Goal: Task Accomplishment & Management: Manage account settings

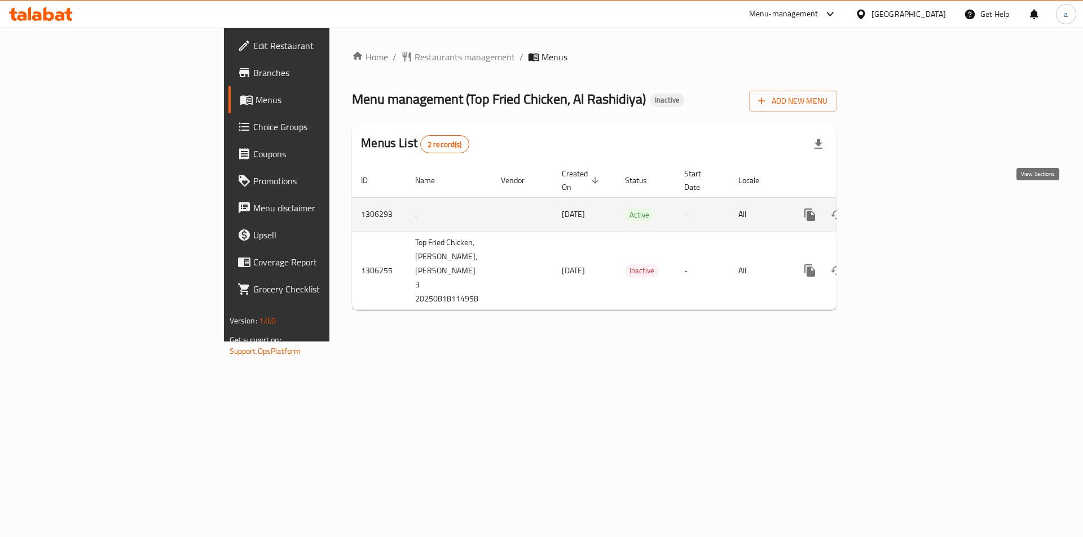
click at [905, 201] on link "enhanced table" at bounding box center [891, 214] width 27 height 27
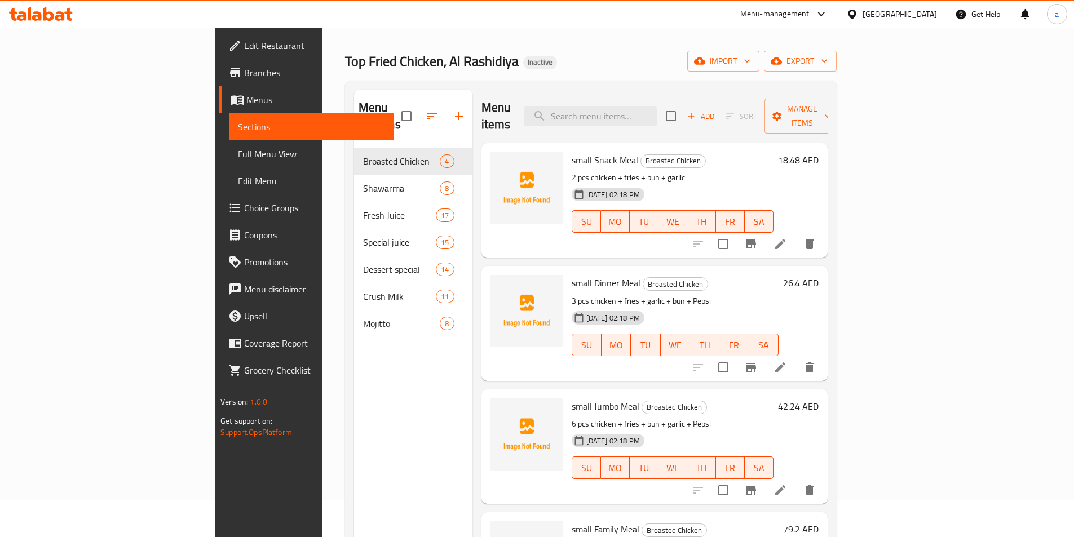
scroll to position [56, 0]
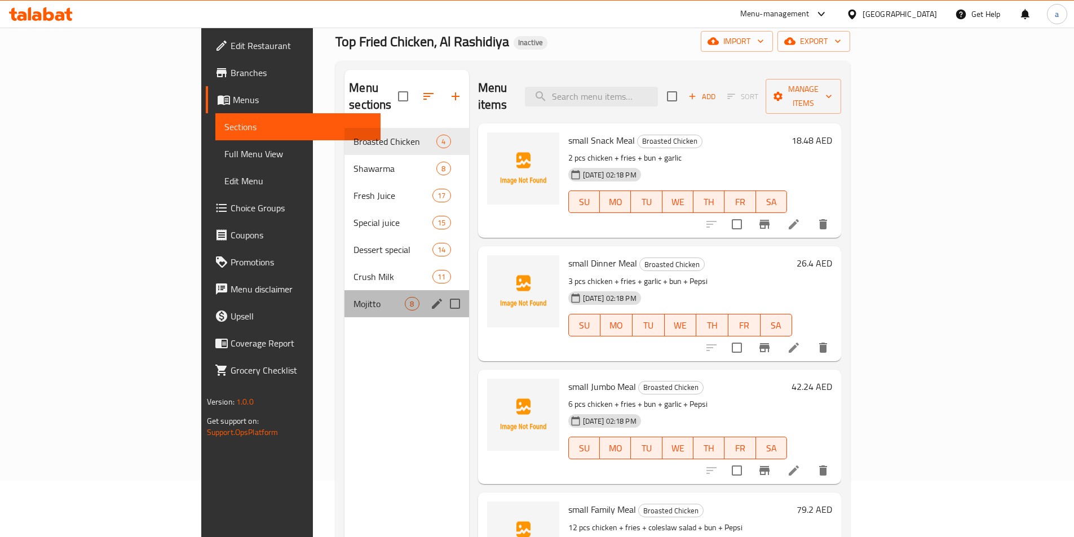
click at [345, 290] on div "Mojitto 8" at bounding box center [407, 303] width 124 height 27
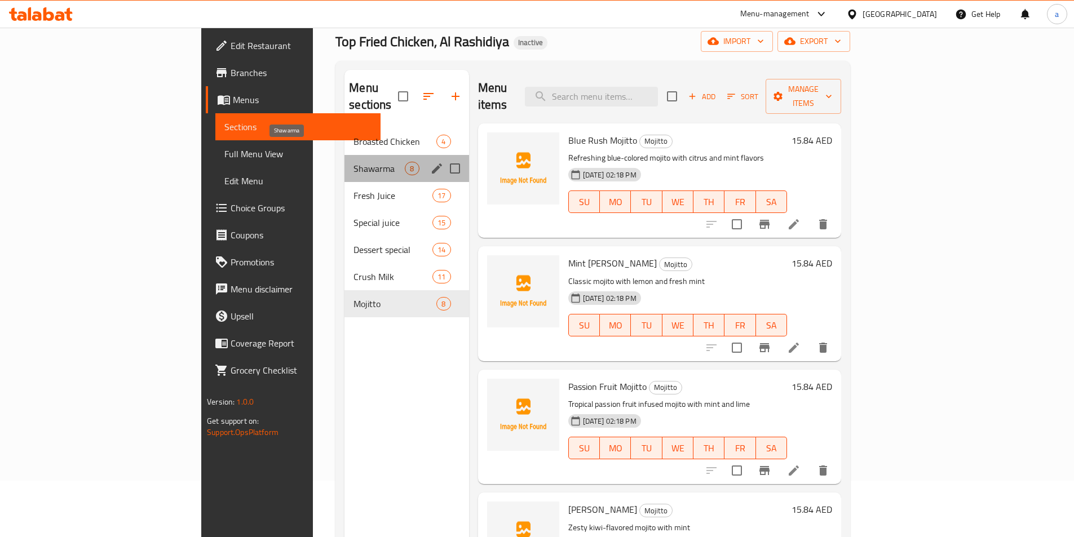
click at [354, 162] on span "Shawarma" at bounding box center [379, 169] width 51 height 14
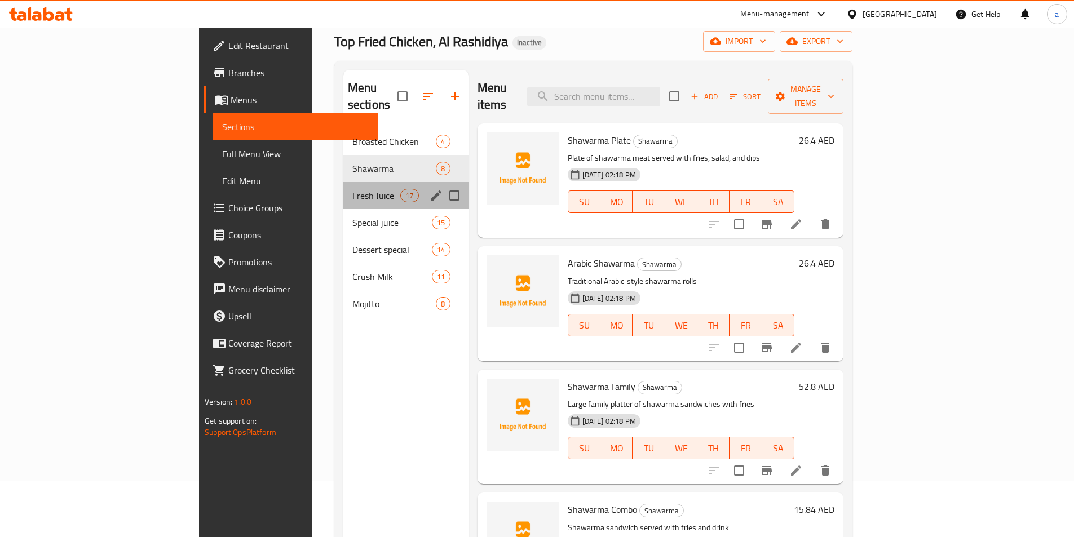
click at [343, 182] on div "Fresh Juice 17" at bounding box center [405, 195] width 125 height 27
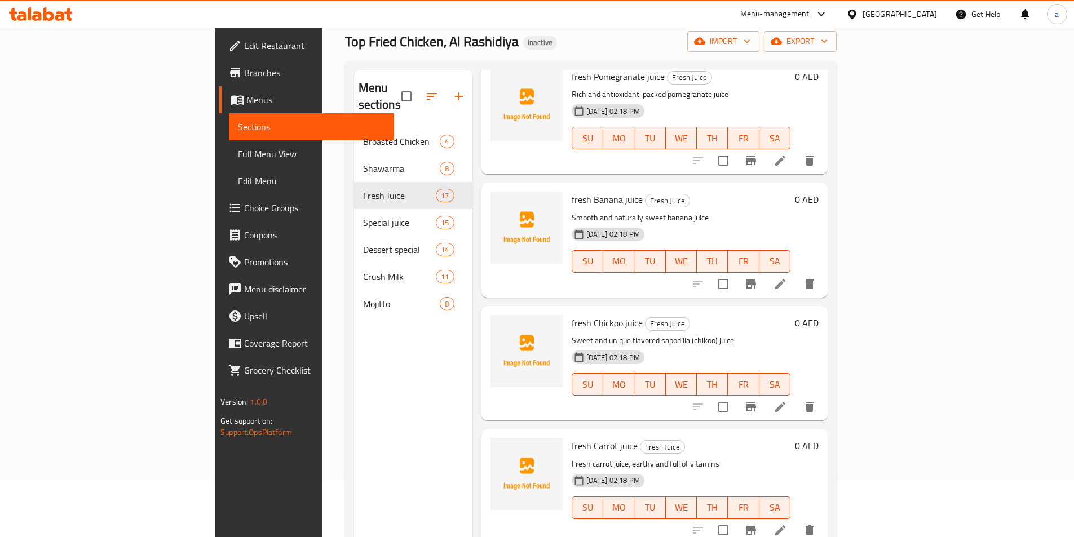
scroll to position [846, 0]
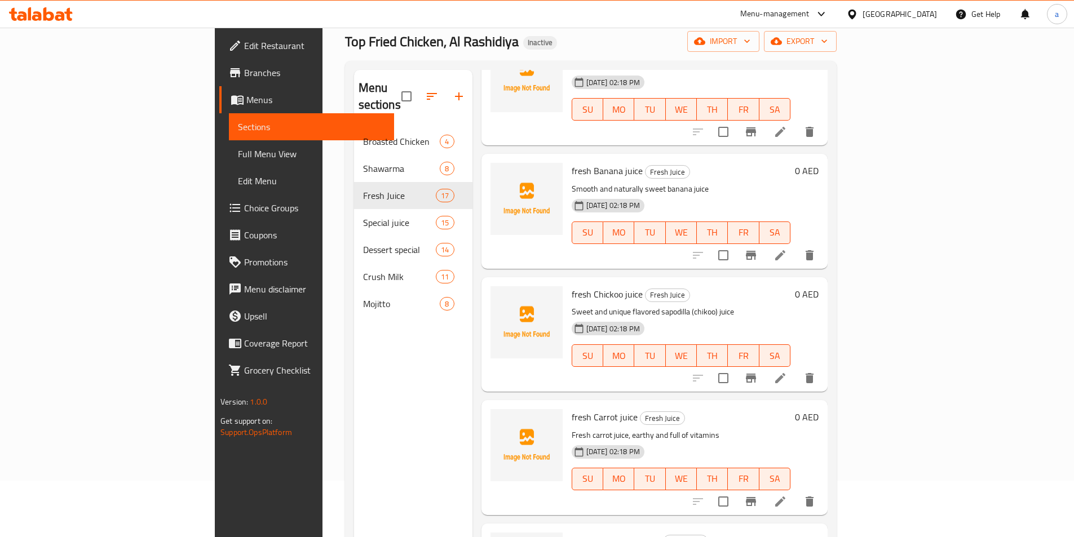
click at [786, 250] on icon at bounding box center [780, 255] width 10 height 10
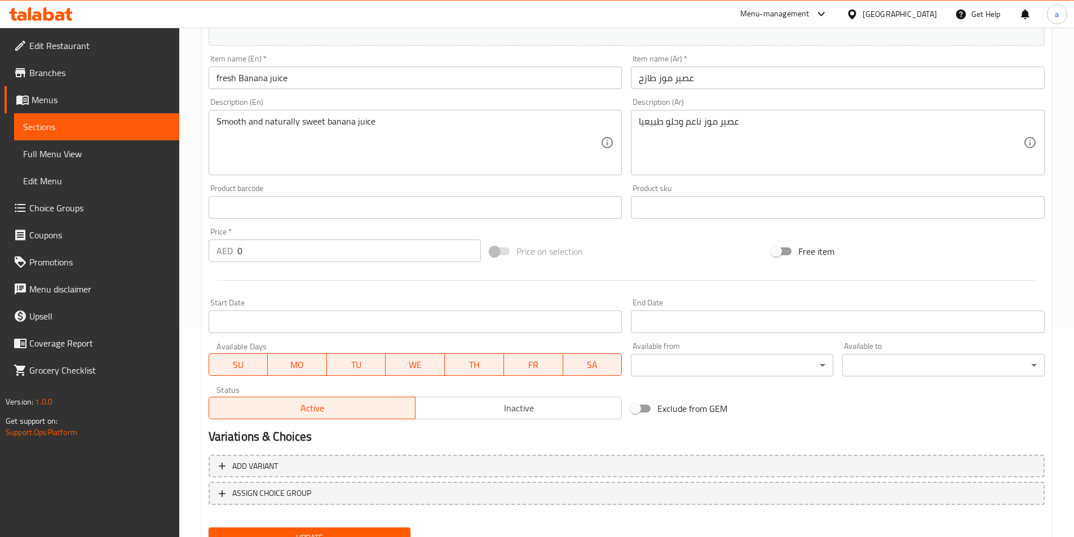
scroll to position [259, 0]
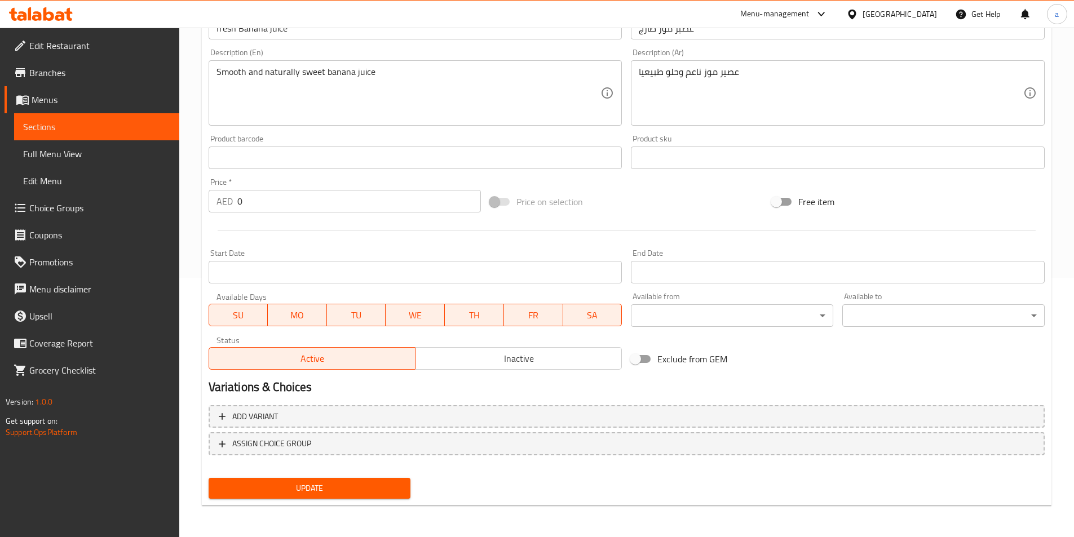
click at [60, 156] on span "Full Menu View" at bounding box center [96, 154] width 147 height 14
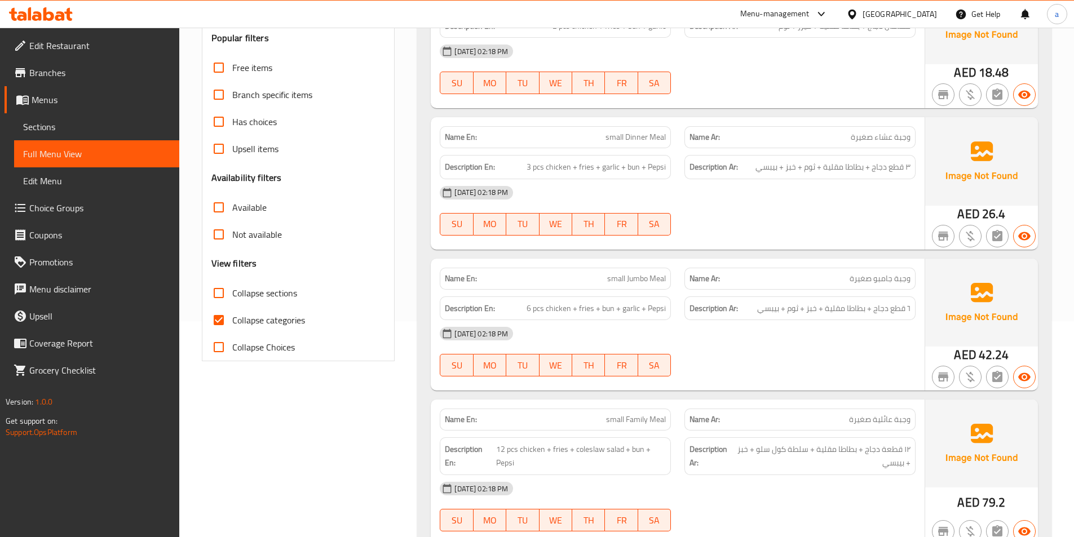
scroll to position [226, 0]
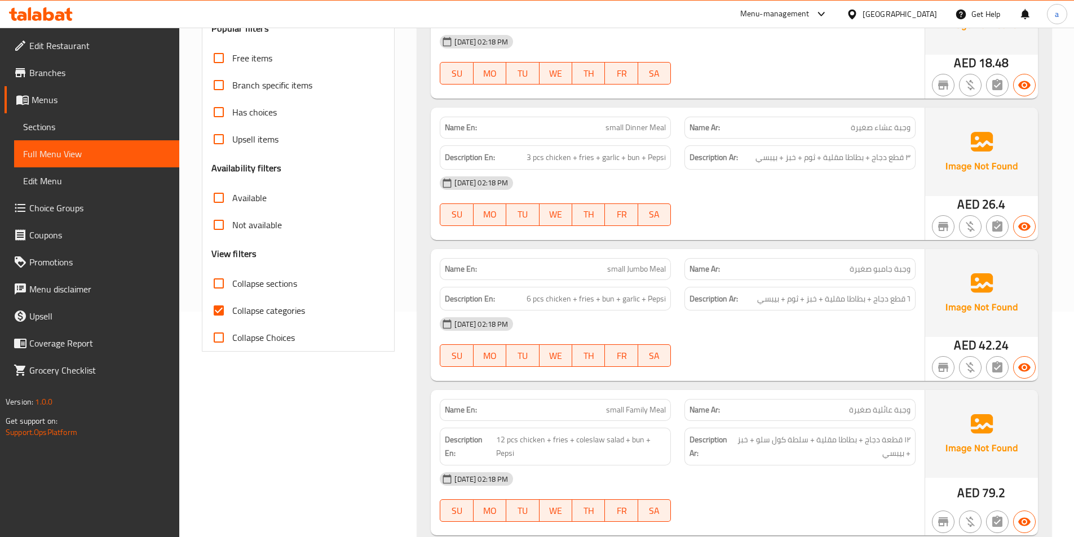
click at [257, 314] on span "Collapse categories" at bounding box center [268, 311] width 73 height 14
click at [232, 314] on input "Collapse categories" at bounding box center [218, 310] width 27 height 27
checkbox input "false"
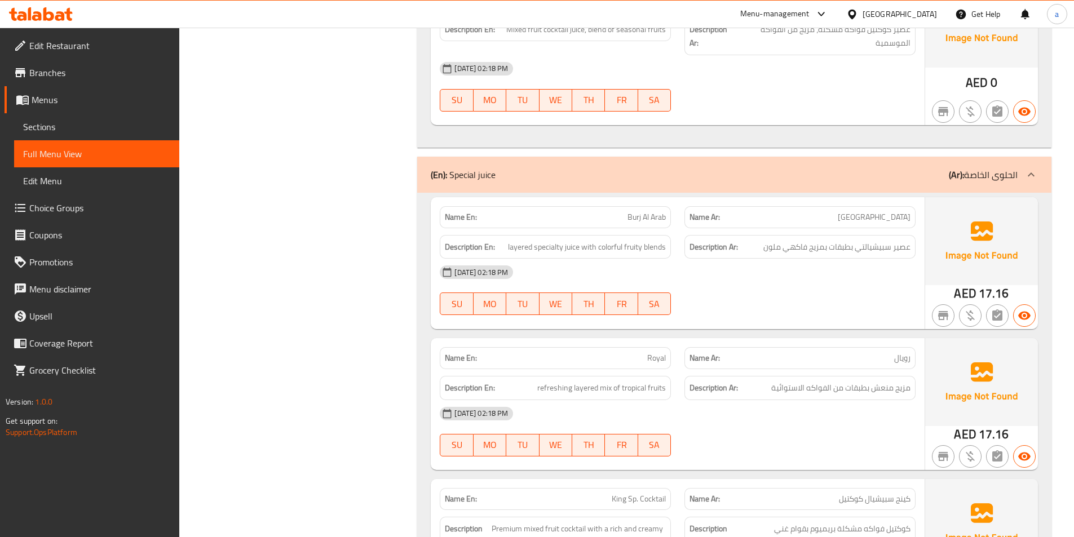
scroll to position [4455, 0]
